Goal: Task Accomplishment & Management: Complete application form

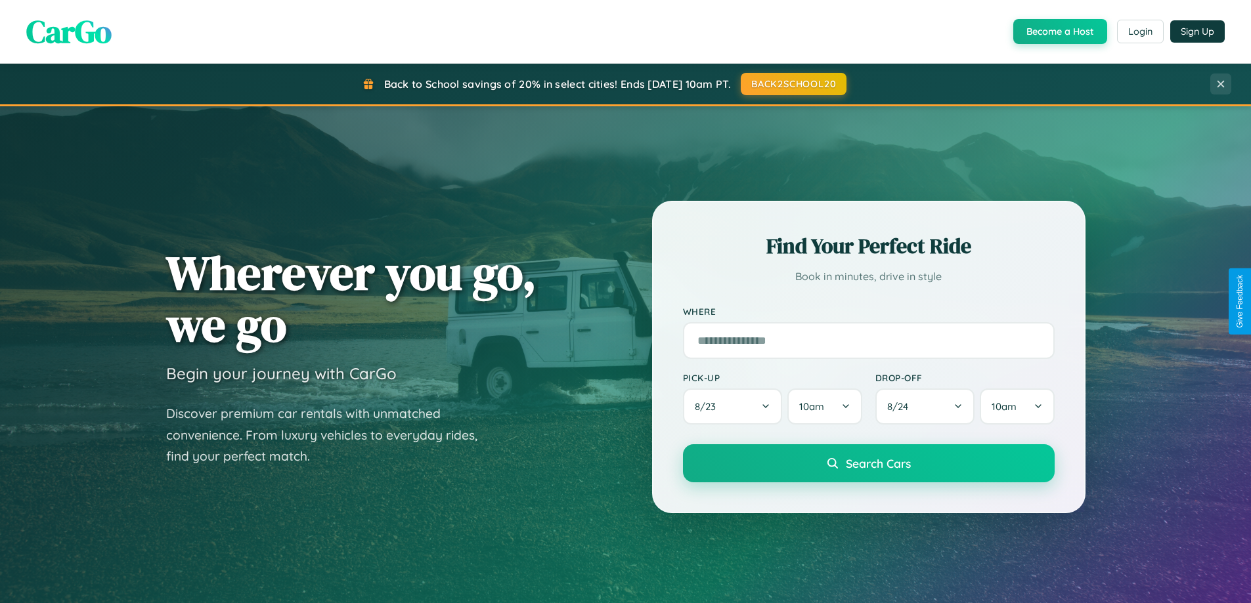
scroll to position [2526, 0]
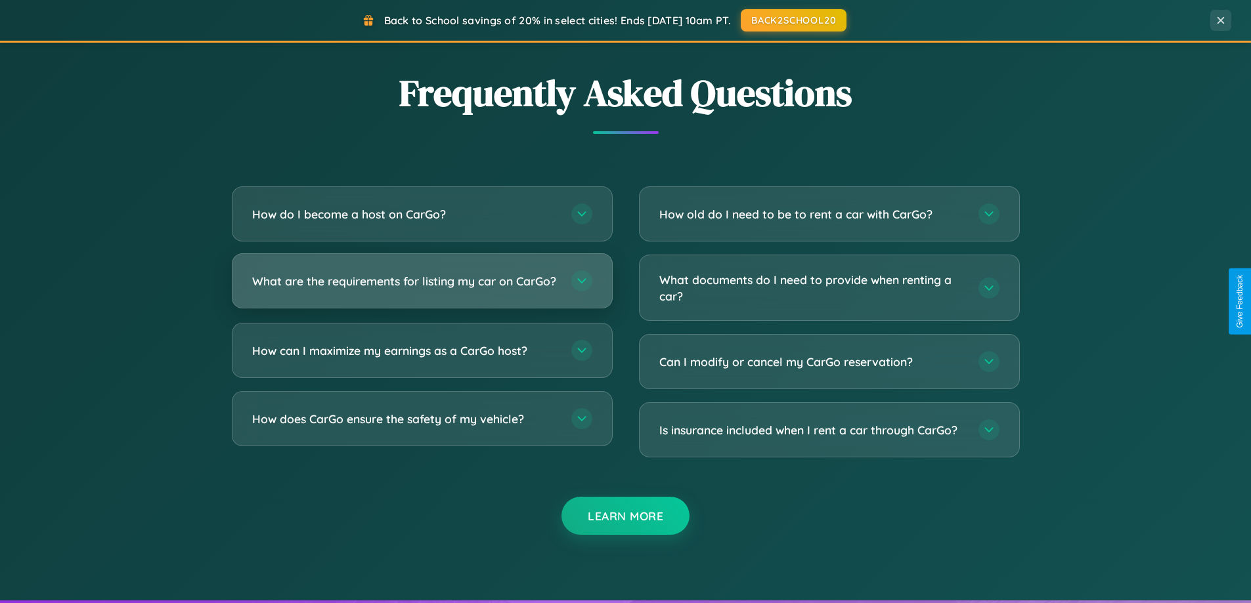
click at [421, 286] on h3 "What are the requirements for listing my car on CarGo?" at bounding box center [405, 281] width 306 height 16
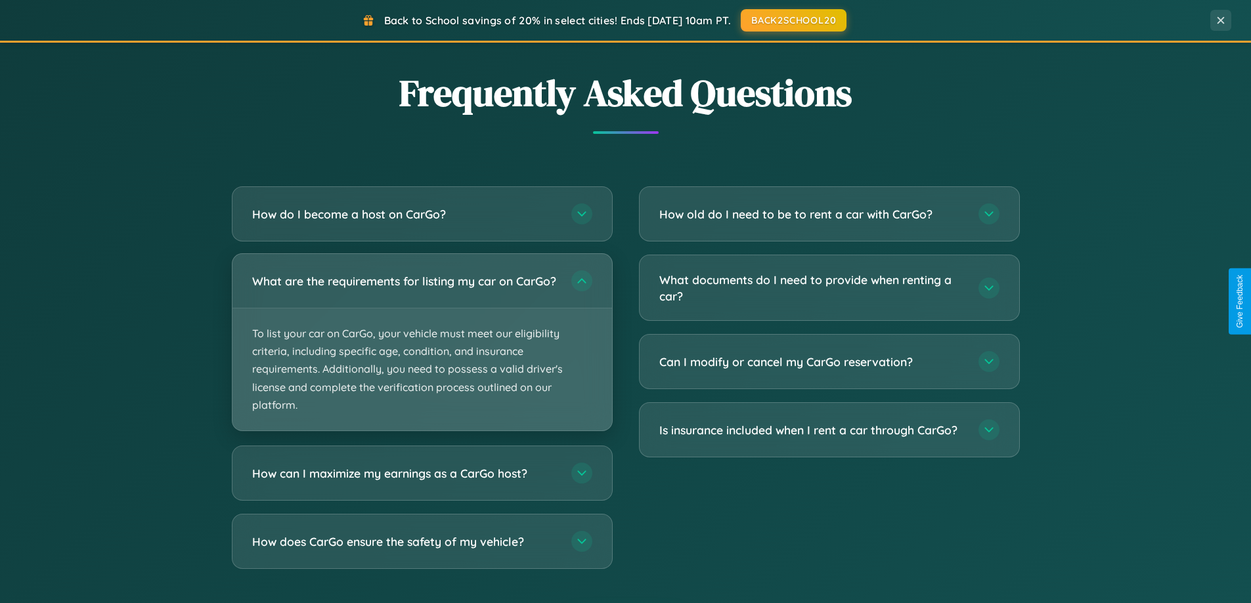
click at [421, 348] on p "To list your car on CarGo, your vehicle must meet our eligibility criteria, inc…" at bounding box center [421, 370] width 379 height 122
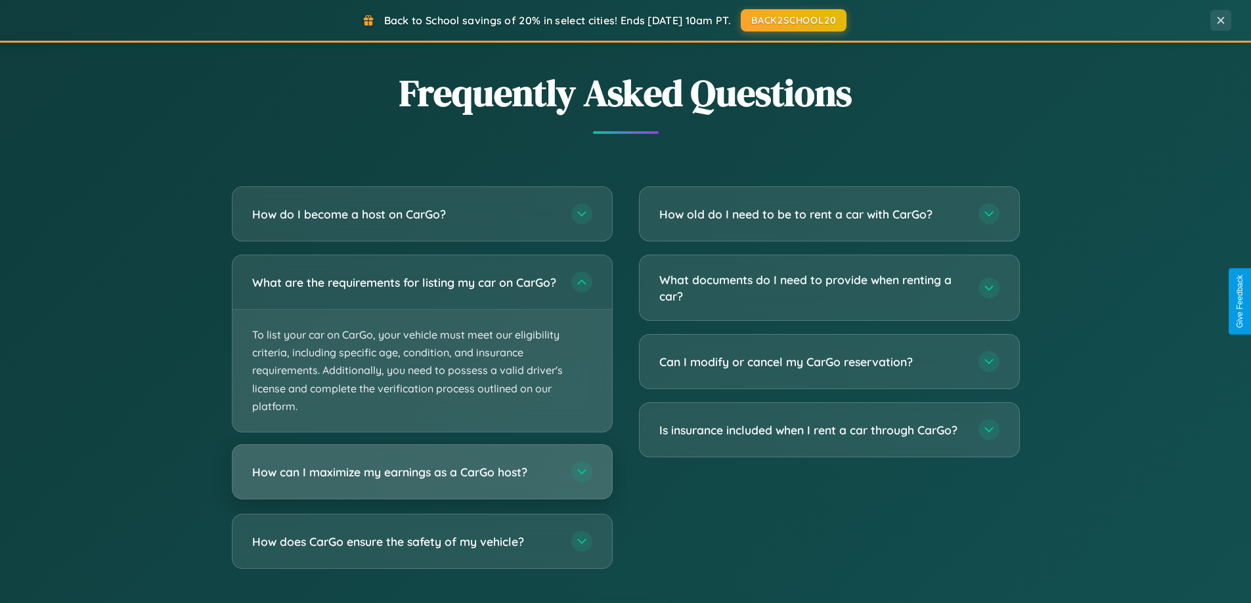
click at [421, 481] on h3 "How can I maximize my earnings as a CarGo host?" at bounding box center [405, 472] width 306 height 16
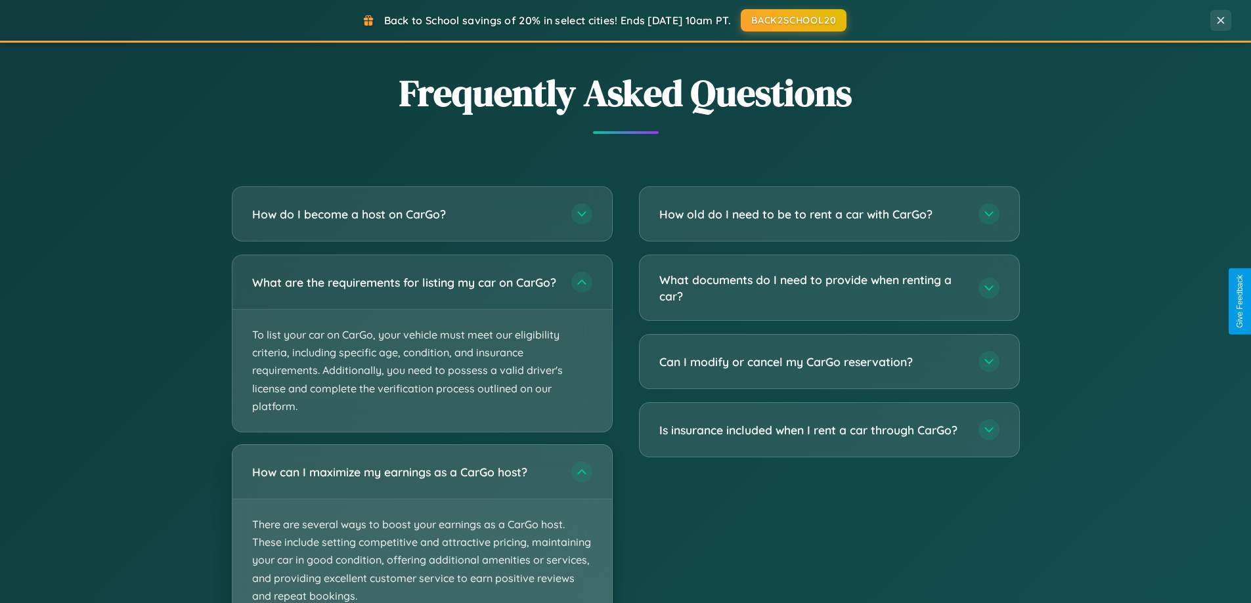
click at [421, 529] on p "There are several ways to boost your earnings as a CarGo host. These include se…" at bounding box center [421, 561] width 379 height 122
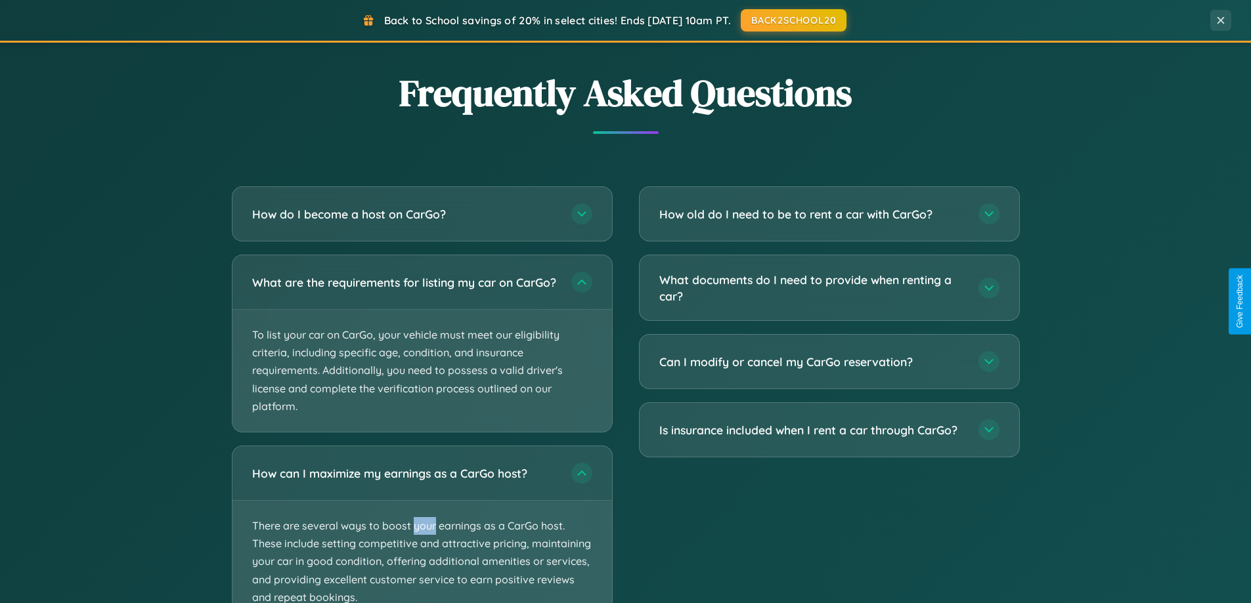
scroll to position [2626, 0]
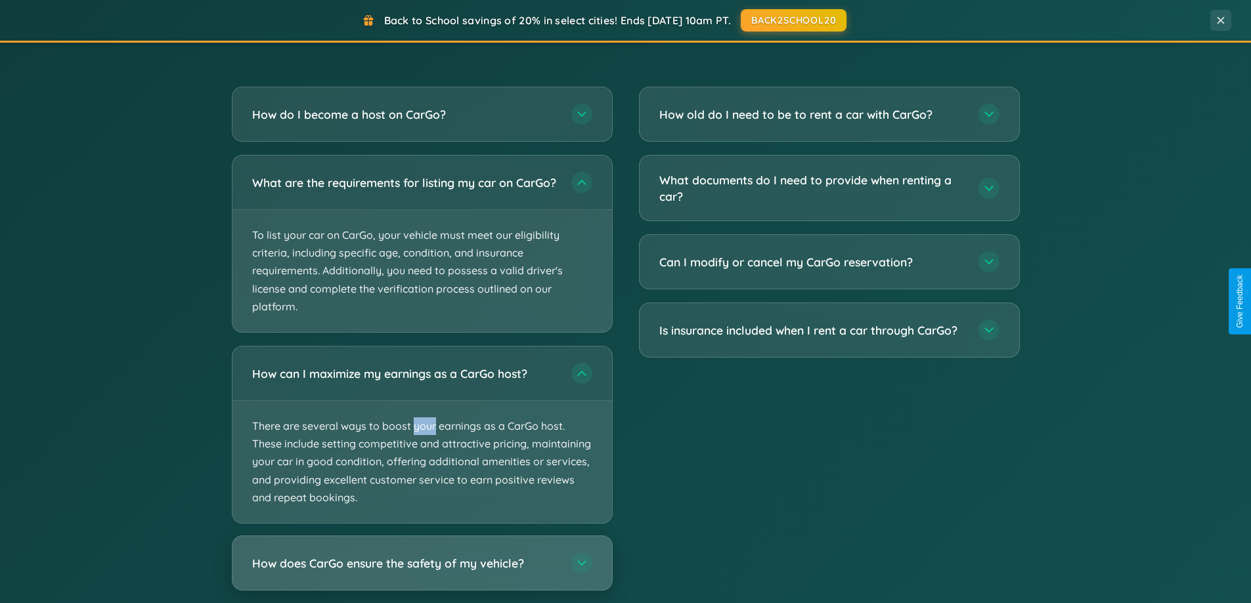
click at [421, 572] on h3 "How does CarGo ensure the safety of my vehicle?" at bounding box center [405, 563] width 306 height 16
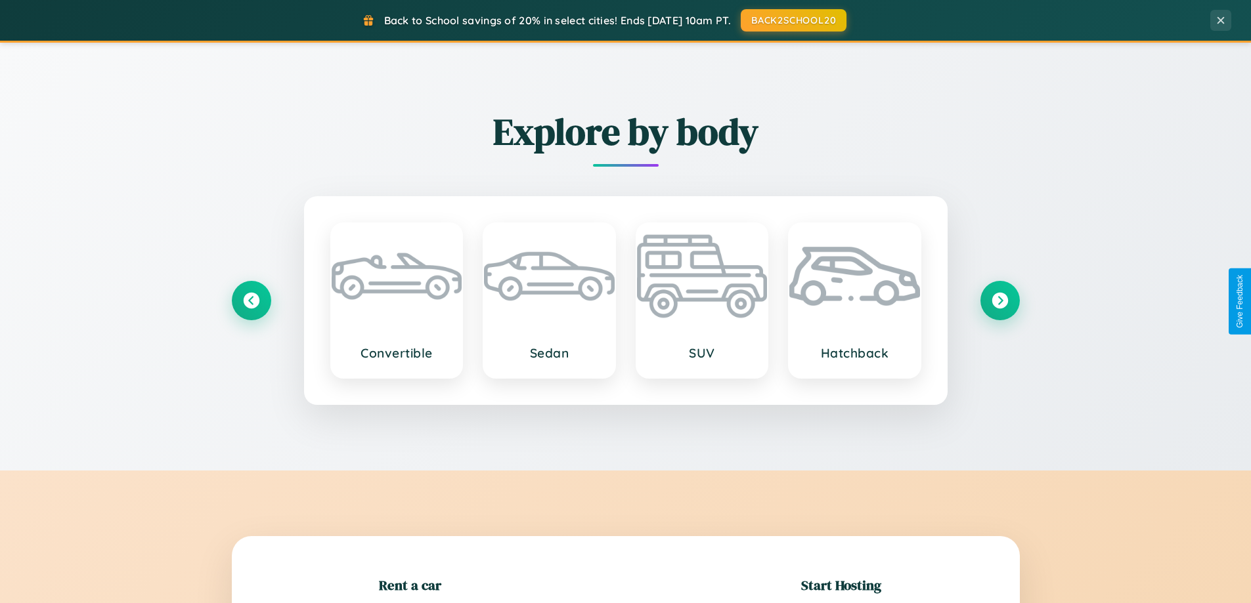
scroll to position [1538, 0]
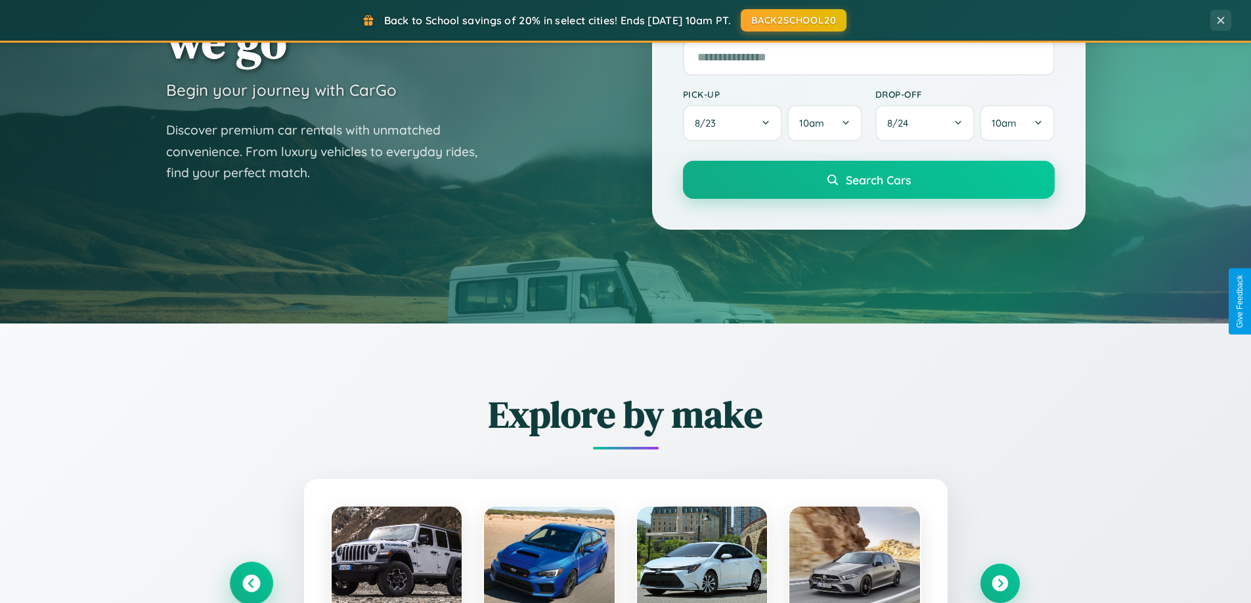
click at [251, 583] on icon at bounding box center [251, 584] width 18 height 18
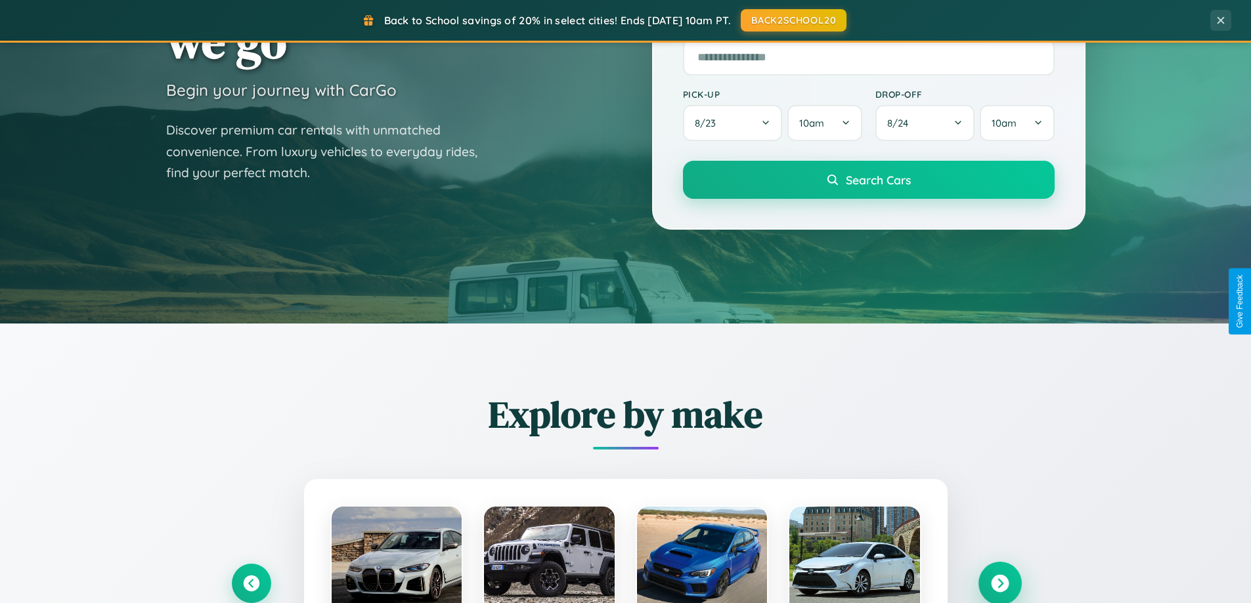
click at [999, 583] on icon at bounding box center [1000, 584] width 18 height 18
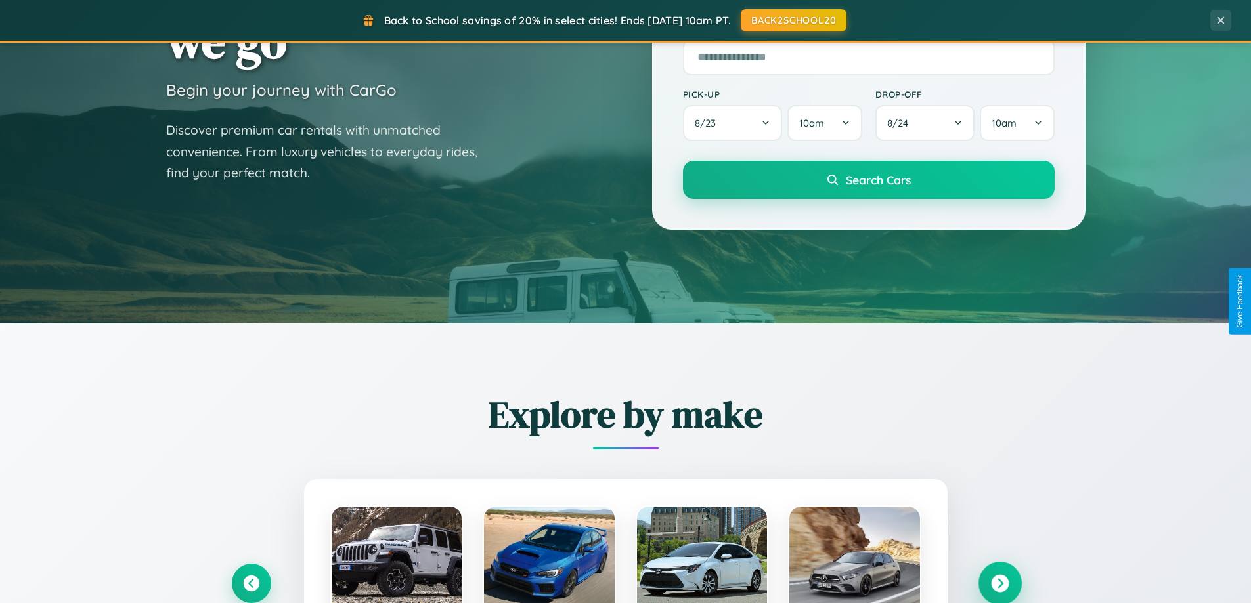
click at [999, 582] on icon at bounding box center [1000, 584] width 18 height 18
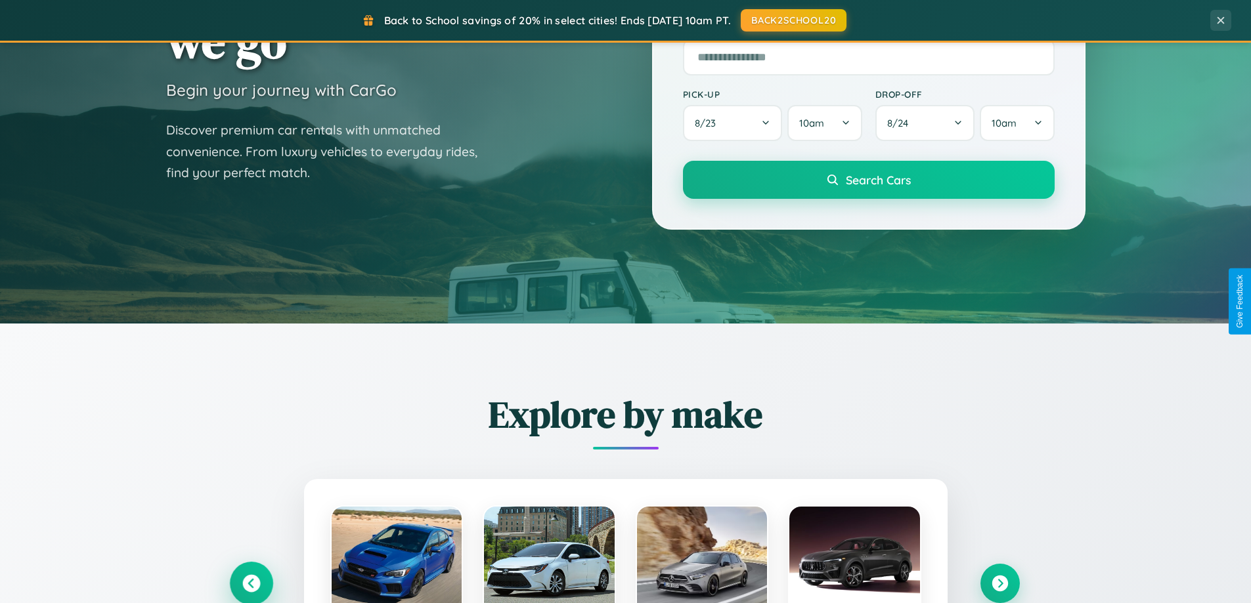
click at [251, 584] on icon at bounding box center [251, 584] width 18 height 18
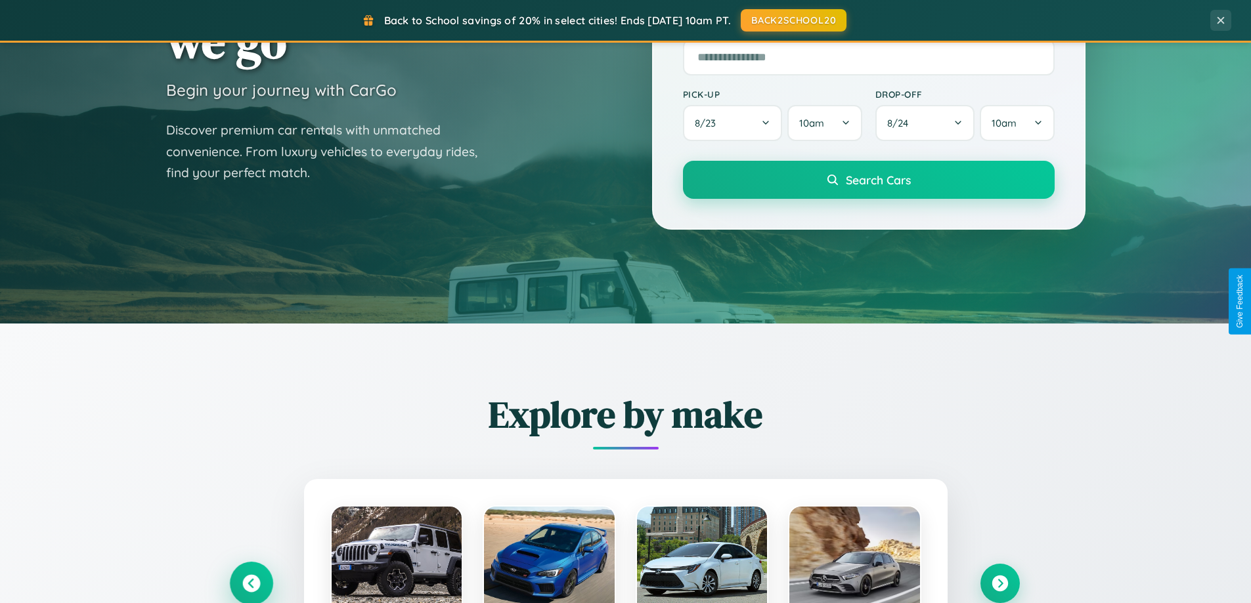
scroll to position [2109, 0]
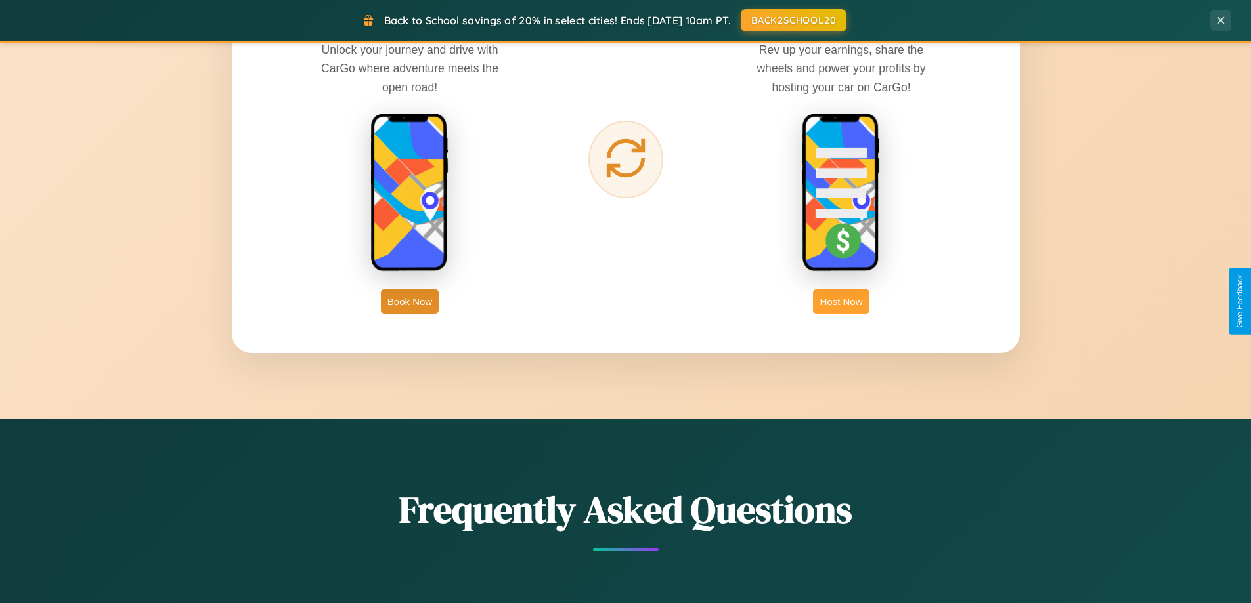
click at [841, 301] on button "Host Now" at bounding box center [841, 301] width 56 height 24
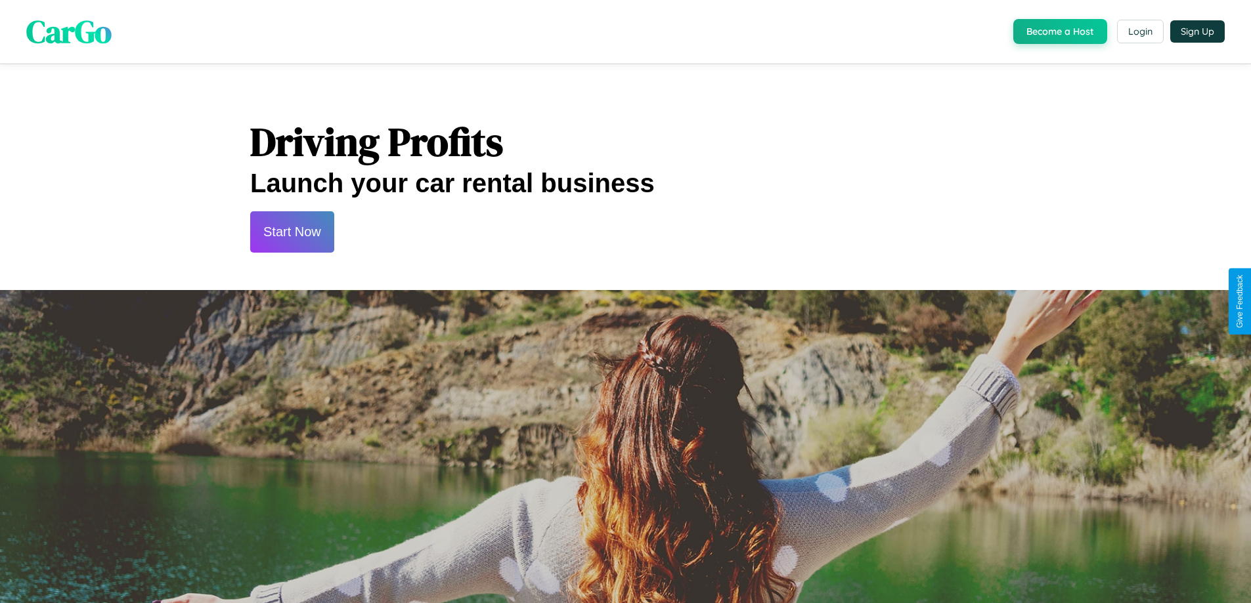
click at [291, 232] on button "Start Now" at bounding box center [292, 231] width 84 height 41
